Goal: Navigation & Orientation: Find specific page/section

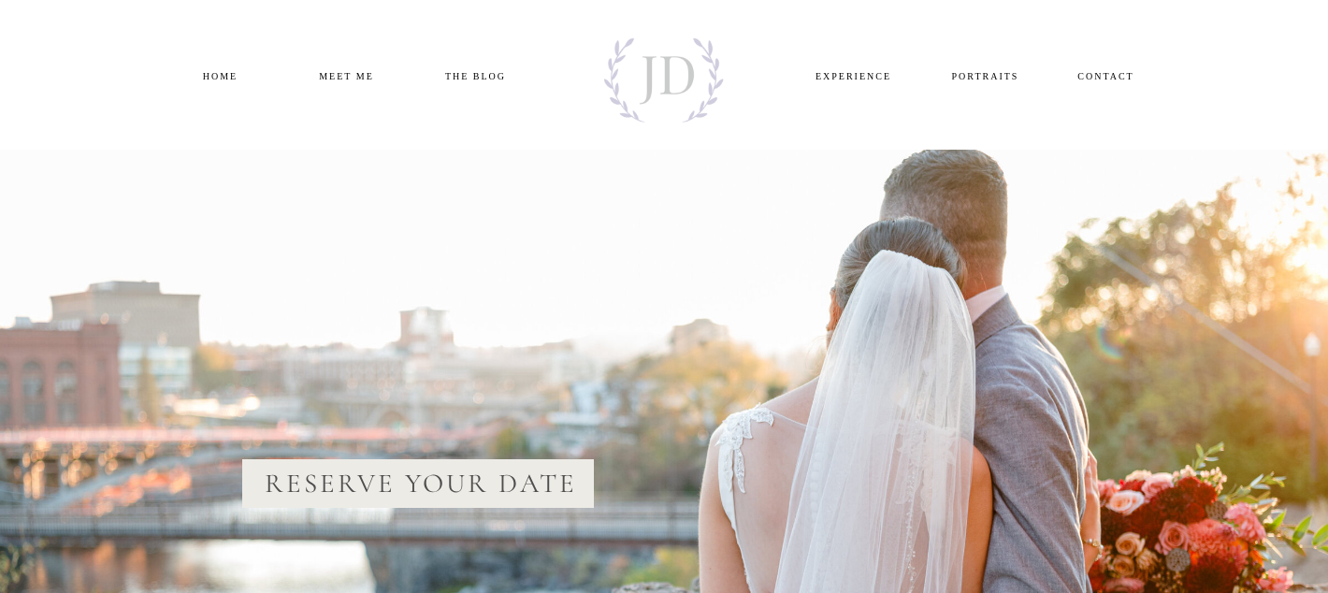
click at [957, 79] on nav "PORTRAITS" at bounding box center [985, 74] width 91 height 15
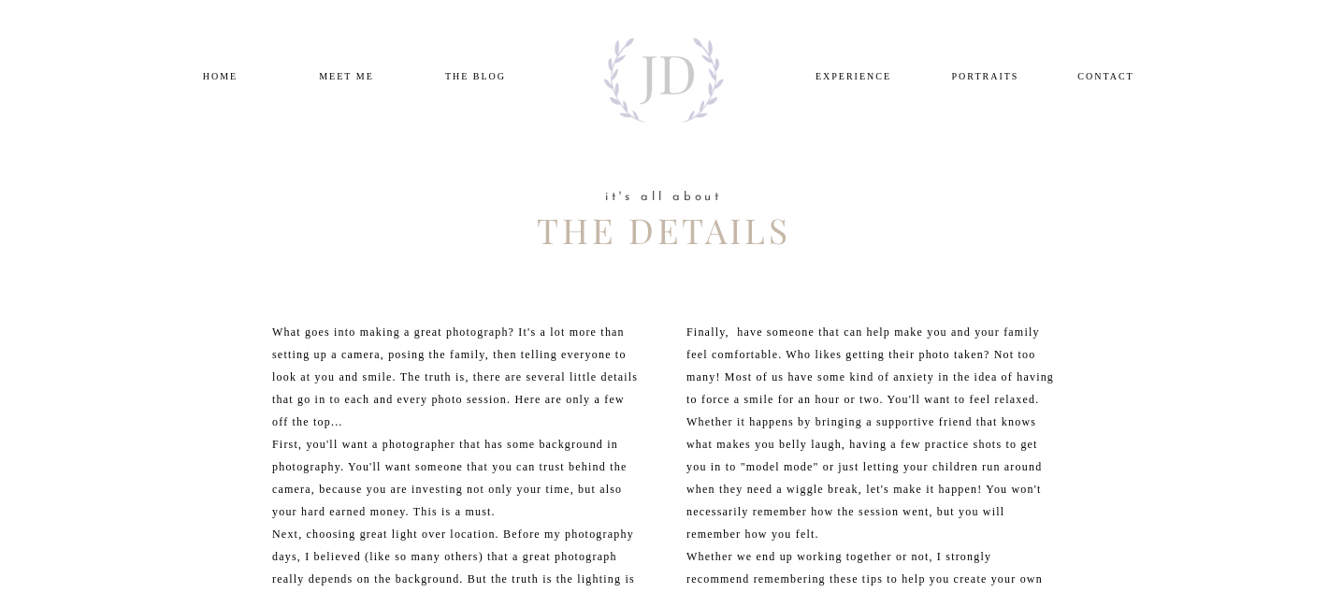
click at [227, 74] on nav "home" at bounding box center [220, 74] width 91 height 15
